Goal: Answer question/provide support: Share knowledge or assist other users

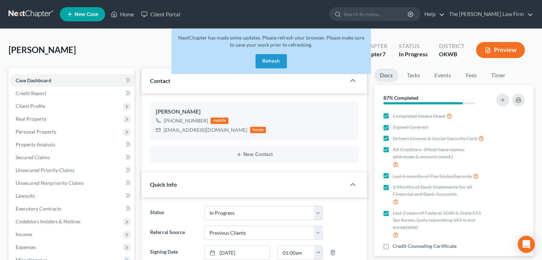
select select "4"
select select "1"
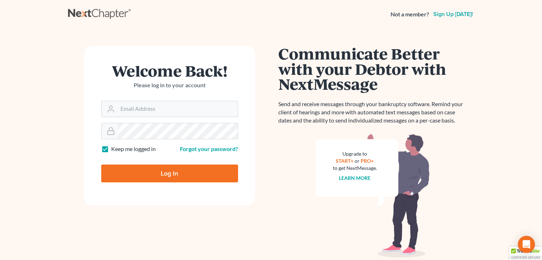
type input "[EMAIL_ADDRESS][DOMAIN_NAME]"
click at [140, 172] on input "Log In" at bounding box center [169, 174] width 137 height 18
type input "Thinking..."
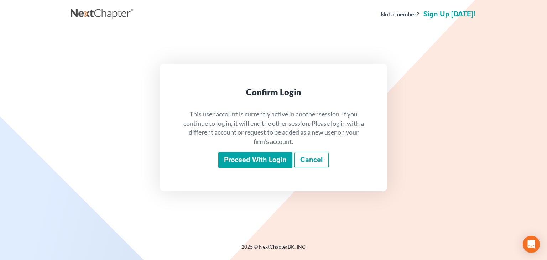
click at [251, 156] on input "Proceed with login" at bounding box center [255, 160] width 74 height 16
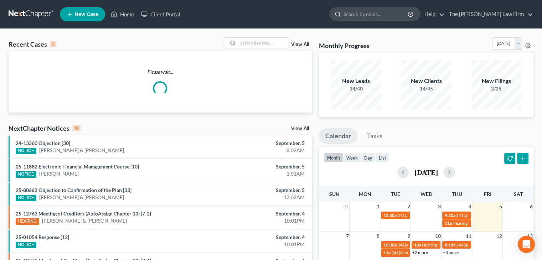
click at [409, 14] on input "search" at bounding box center [376, 13] width 65 height 13
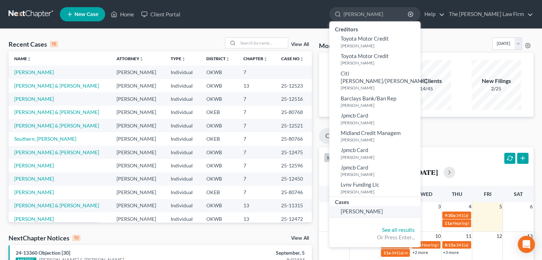
type input "nguy"
click at [383, 208] on span "Nguyen, Hong" at bounding box center [362, 211] width 42 height 6
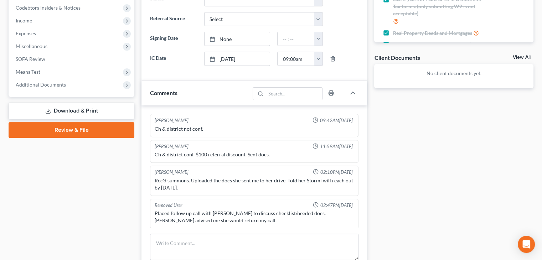
scroll to position [529, 0]
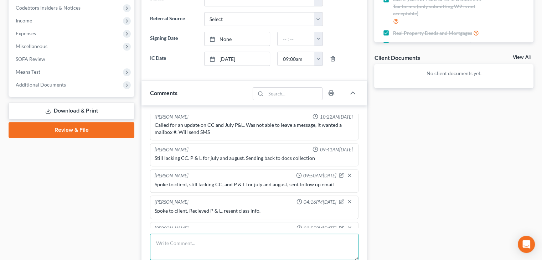
click at [235, 241] on textarea at bounding box center [254, 247] width 208 height 26
click at [297, 243] on textarea "Spoke to client, she stopped working for WE CARE LLC in April. lat paystub was …" at bounding box center [254, 247] width 208 height 26
click at [295, 242] on textarea "Spoke to client, she stopped working for WE CARE LLC in April. last paystub was…" at bounding box center [254, 247] width 208 height 26
click at [345, 241] on textarea "Spoke to client, she stopped working for WE CARE LLC in April. Last paystub was…" at bounding box center [254, 247] width 208 height 26
click at [346, 241] on textarea "Spoke to client, she stopped working for WE CARE LLC in April. Last paystub was…" at bounding box center [254, 247] width 208 height 26
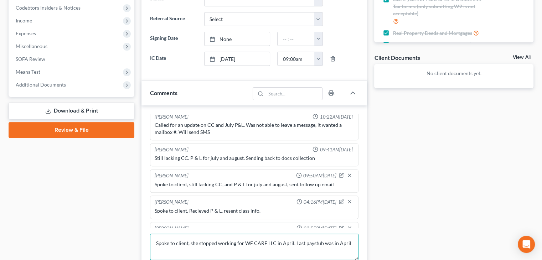
click at [355, 244] on textarea "Spoke to client, she stopped working for WE CARE LLC in April. Last paystub was…" at bounding box center [254, 247] width 208 height 26
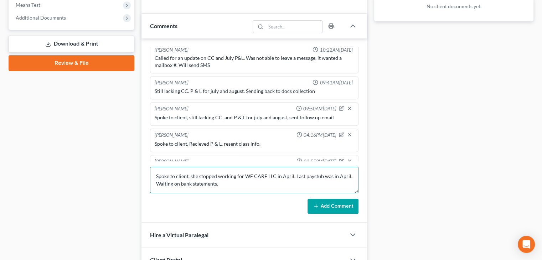
type textarea "Spoke to client, she stopped working for WE CARE LLC in April. Last paystub was…"
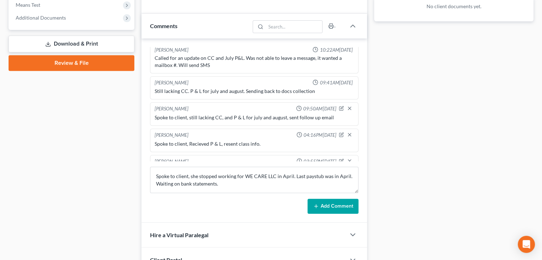
click at [314, 205] on icon at bounding box center [316, 207] width 6 height 6
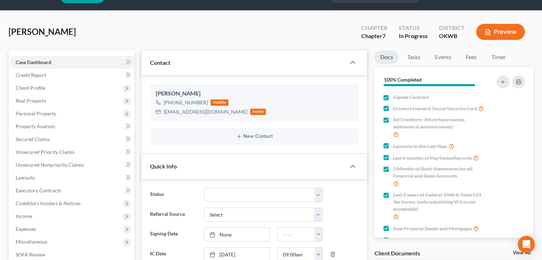
scroll to position [0, 0]
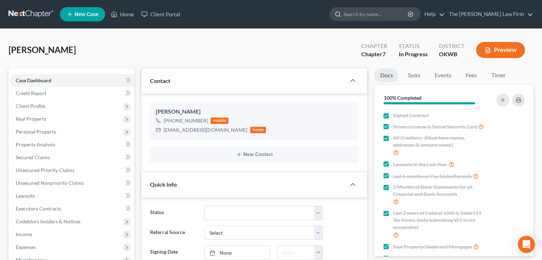
click at [371, 17] on input "search" at bounding box center [376, 13] width 65 height 13
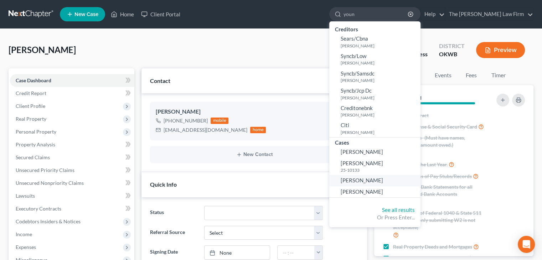
type input "youn"
click at [374, 181] on span "Young, Tommy" at bounding box center [362, 180] width 42 height 6
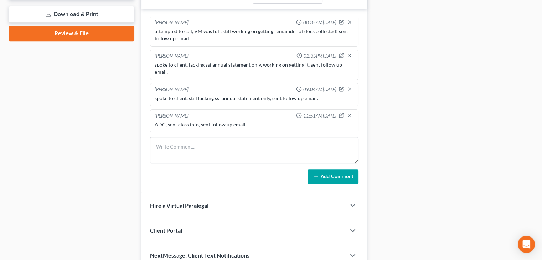
scroll to position [344, 0]
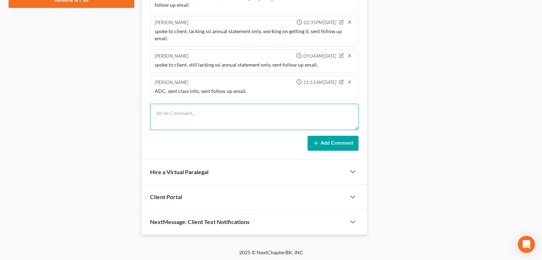
click at [242, 107] on textarea at bounding box center [254, 117] width 208 height 26
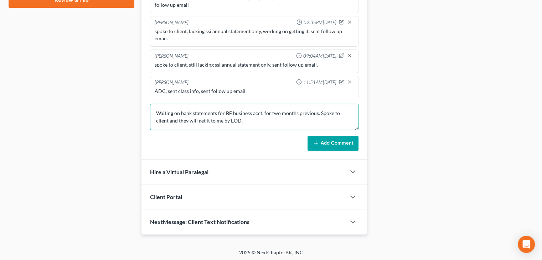
type textarea "Waiting on bank statements for BF business acct. for two months previous. Spoke…"
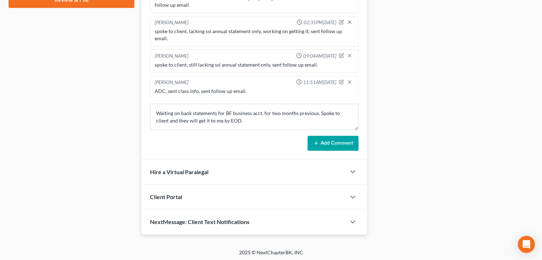
click at [349, 141] on button "Add Comment" at bounding box center [333, 143] width 51 height 15
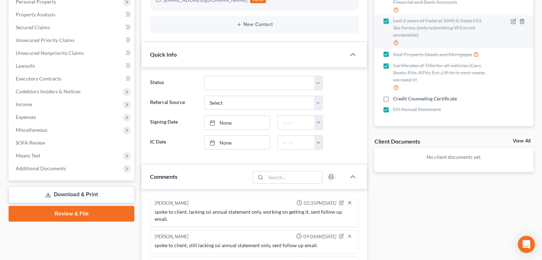
scroll to position [58, 0]
